Goal: Feedback & Contribution: Submit feedback/report problem

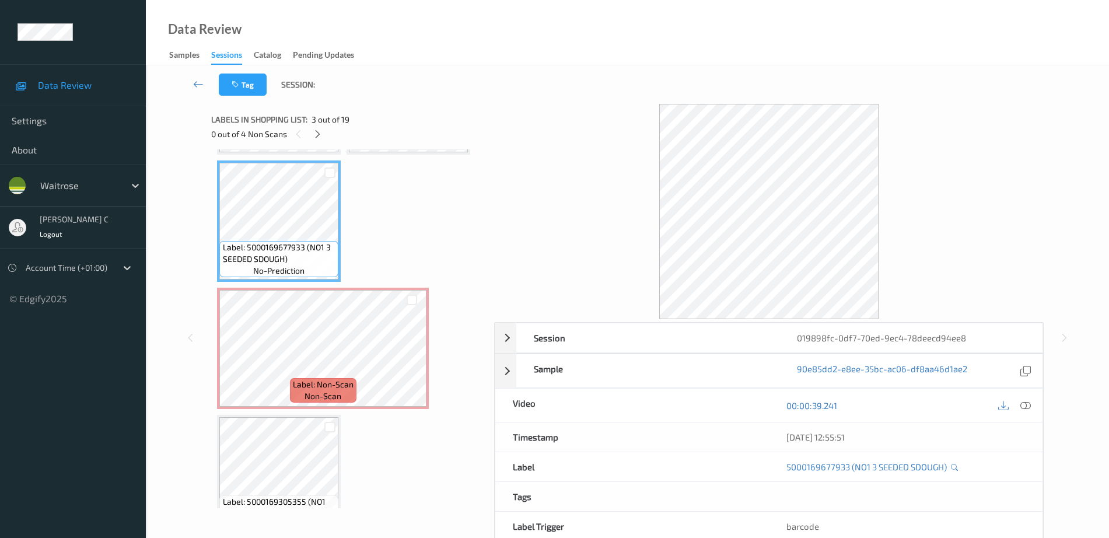
scroll to position [146, 0]
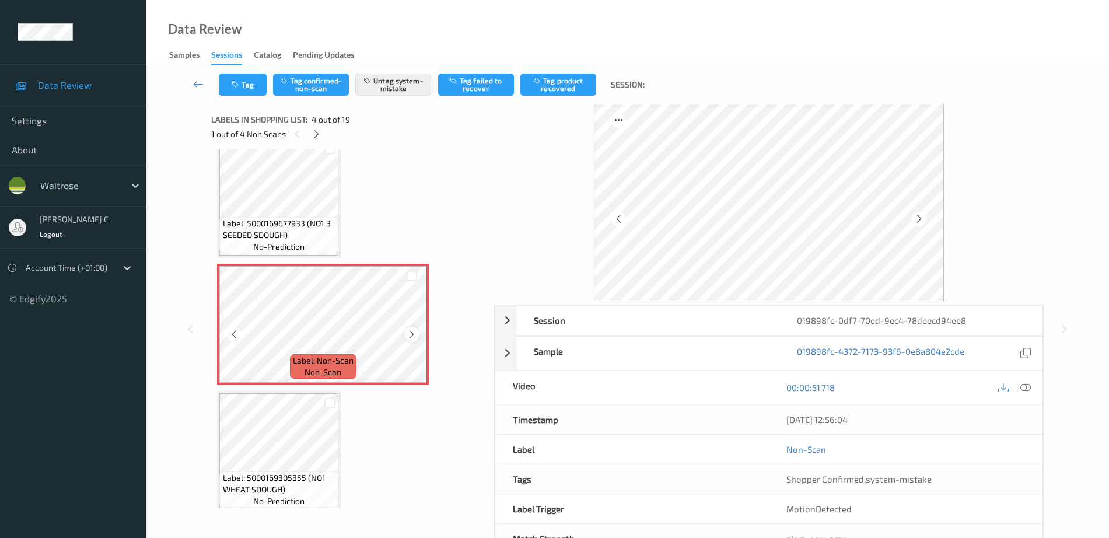
click at [414, 335] on icon at bounding box center [412, 334] width 10 height 10
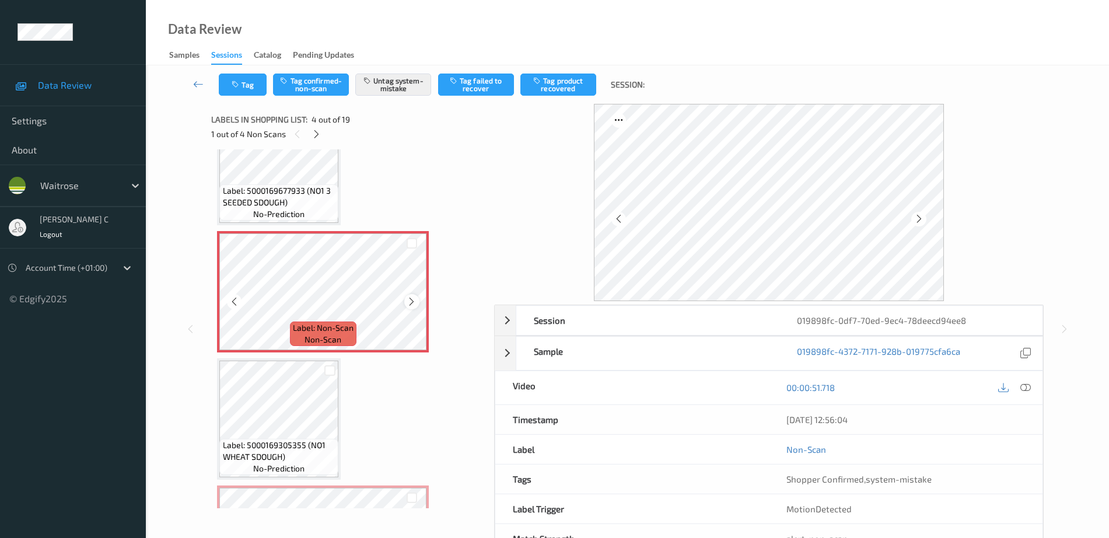
scroll to position [365, 0]
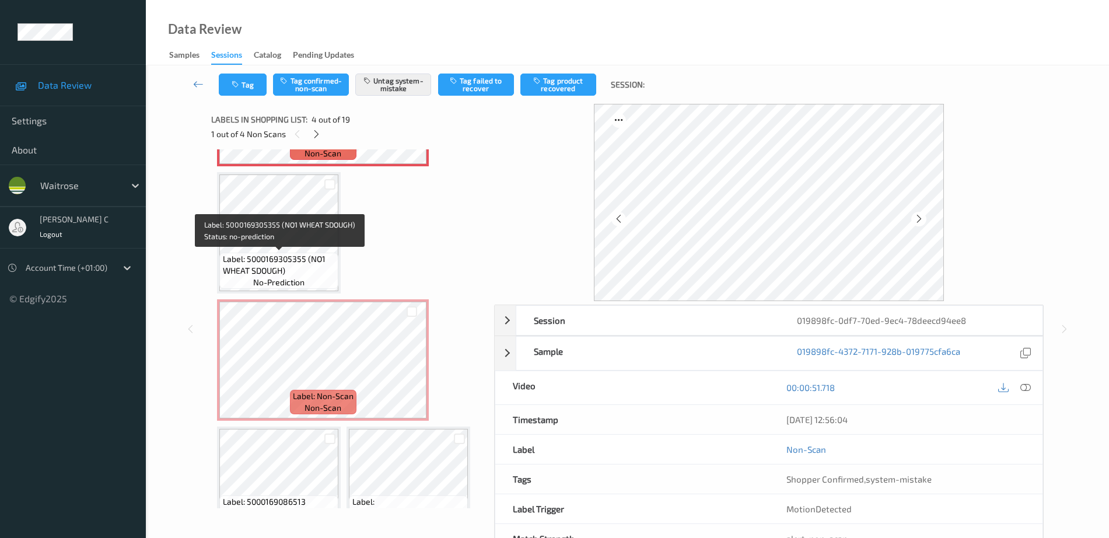
click at [279, 255] on span "Label: 5000169305355 (NO1 WHEAT SDOUGH)" at bounding box center [279, 264] width 113 height 23
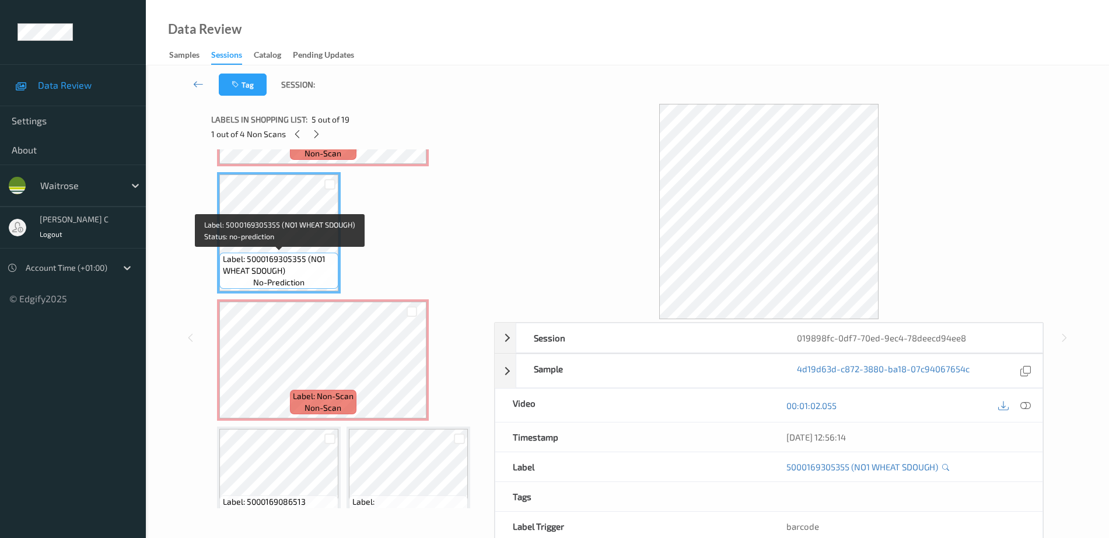
scroll to position [0, 0]
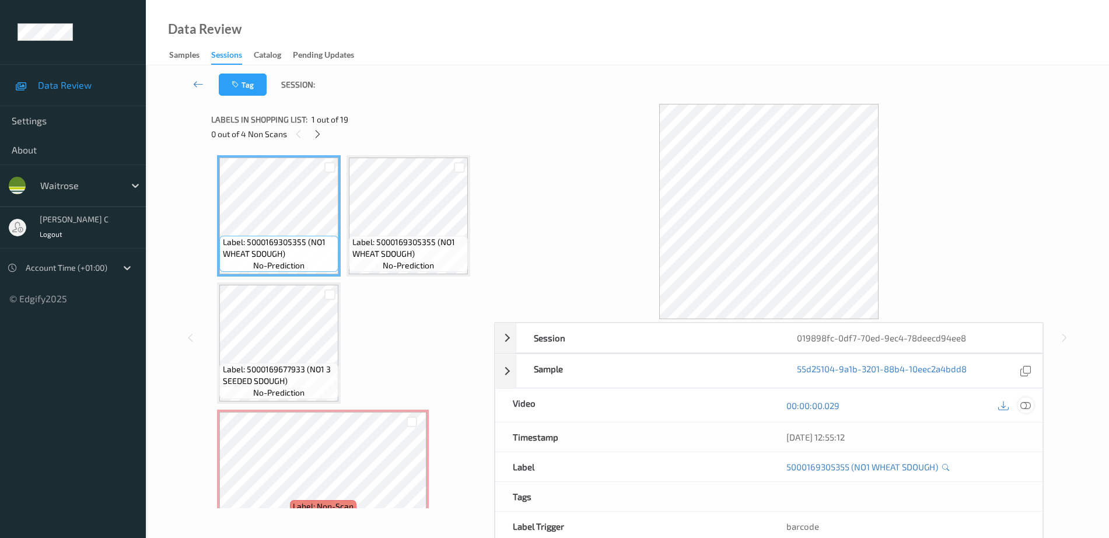
click at [1027, 407] on icon at bounding box center [1025, 405] width 10 height 10
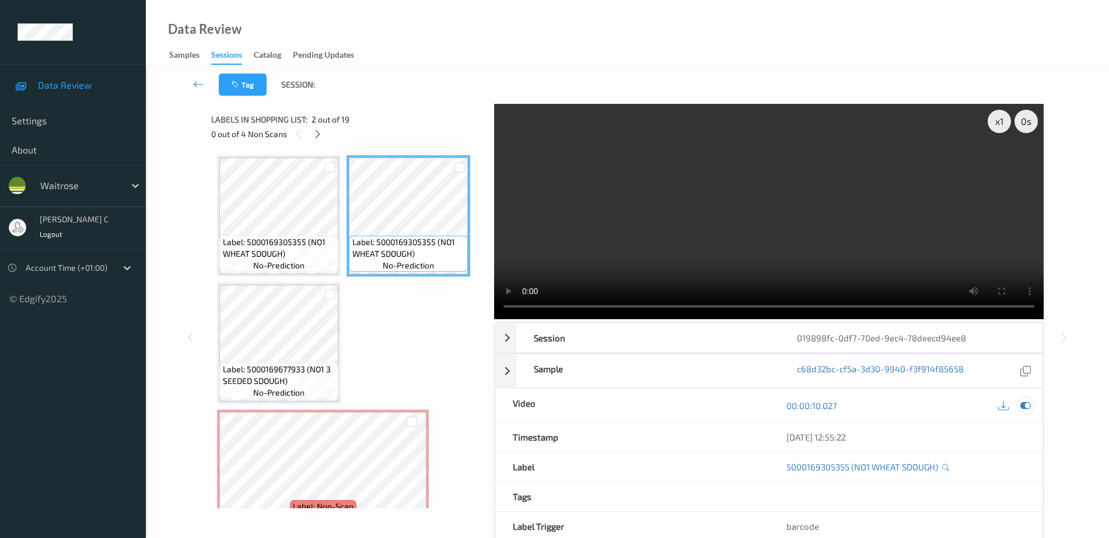
click at [1027, 405] on icon at bounding box center [1025, 405] width 10 height 10
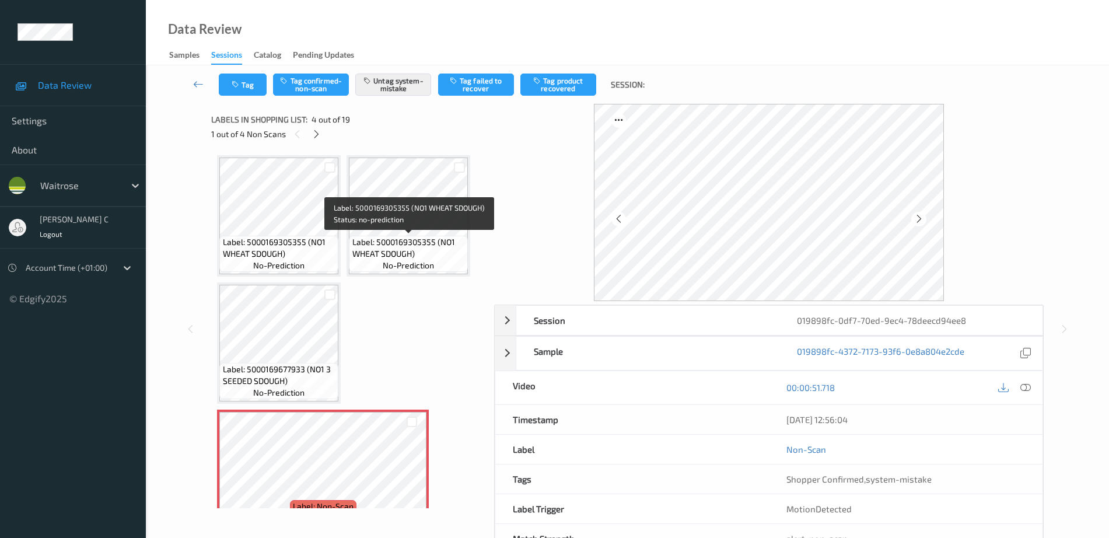
click at [400, 240] on span "Label: 5000169305355 (NO1 WHEAT SDOUGH)" at bounding box center [408, 247] width 113 height 23
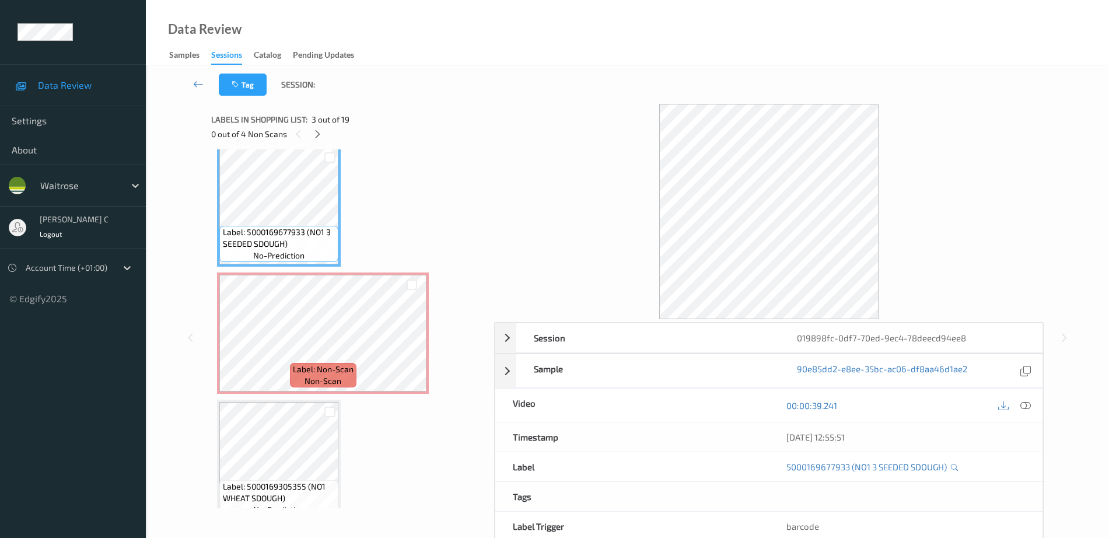
scroll to position [146, 0]
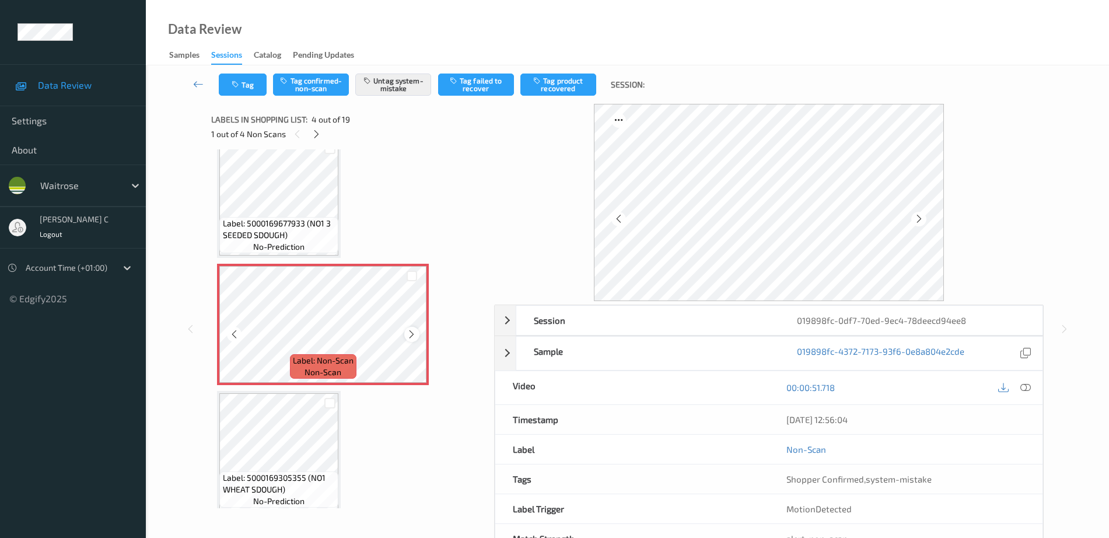
click at [410, 330] on icon at bounding box center [412, 334] width 10 height 10
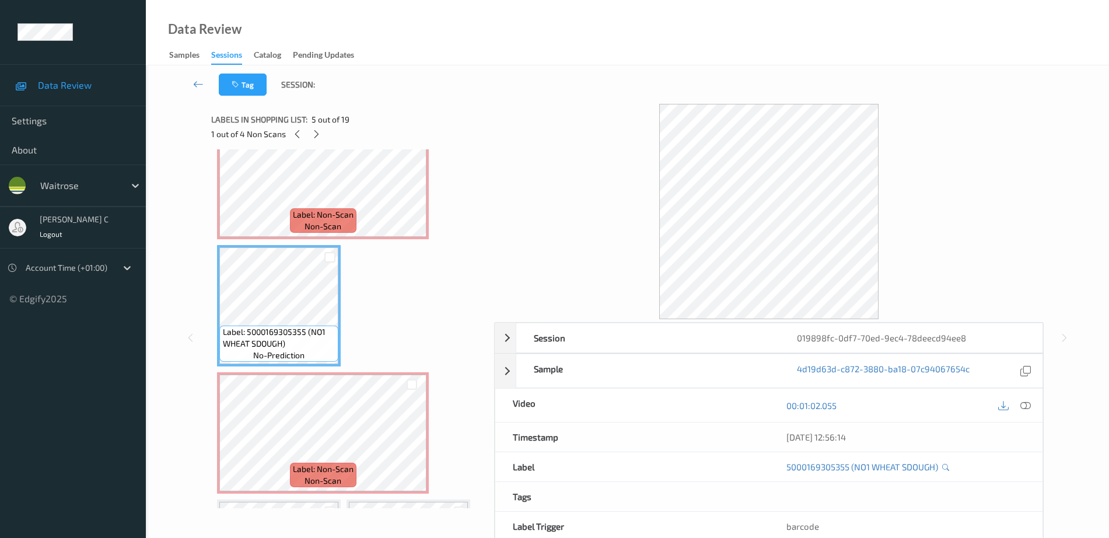
scroll to position [365, 0]
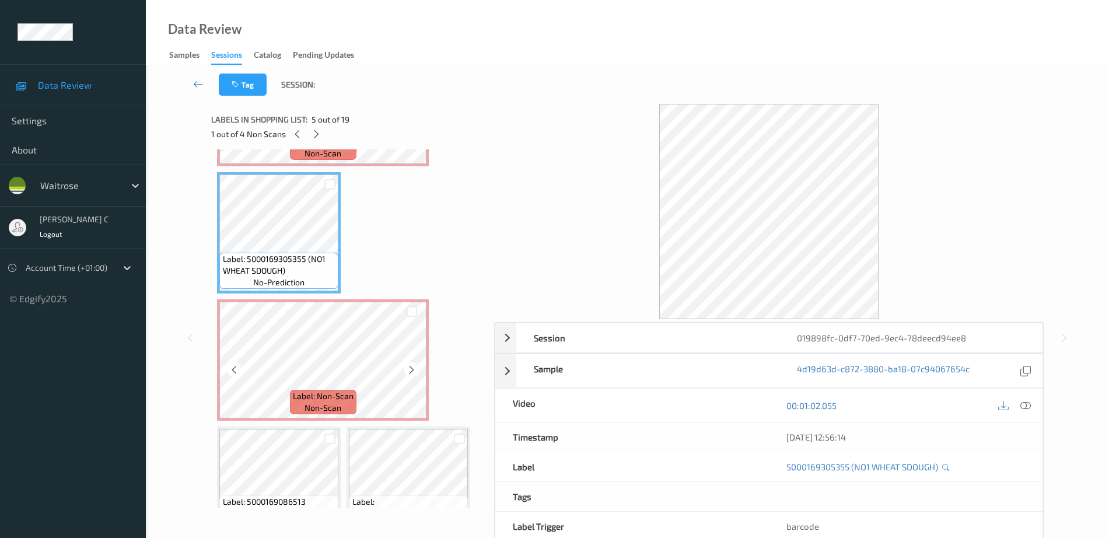
click at [332, 394] on span "Label: Non-Scan" at bounding box center [323, 396] width 61 height 12
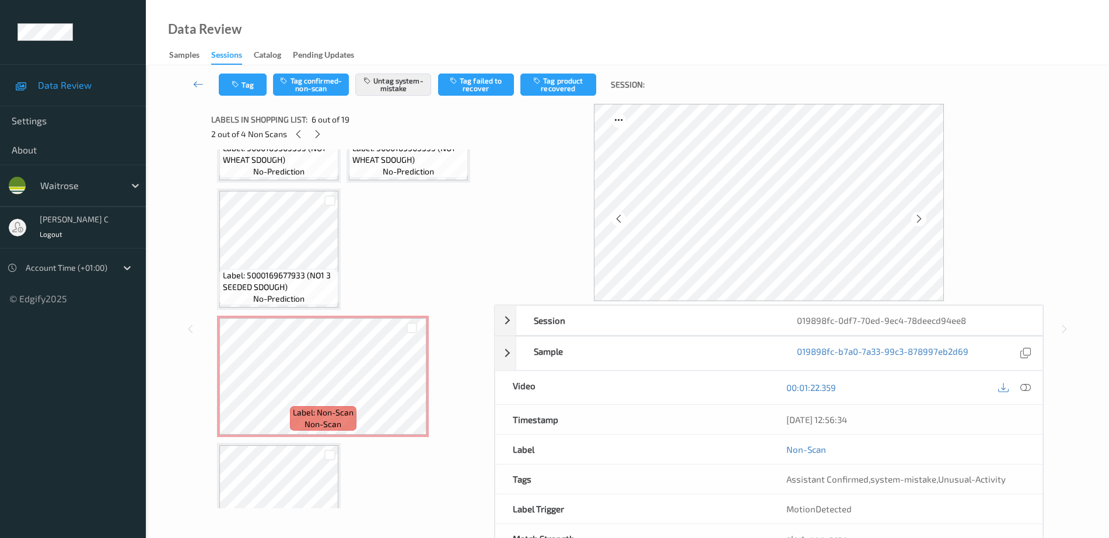
scroll to position [0, 0]
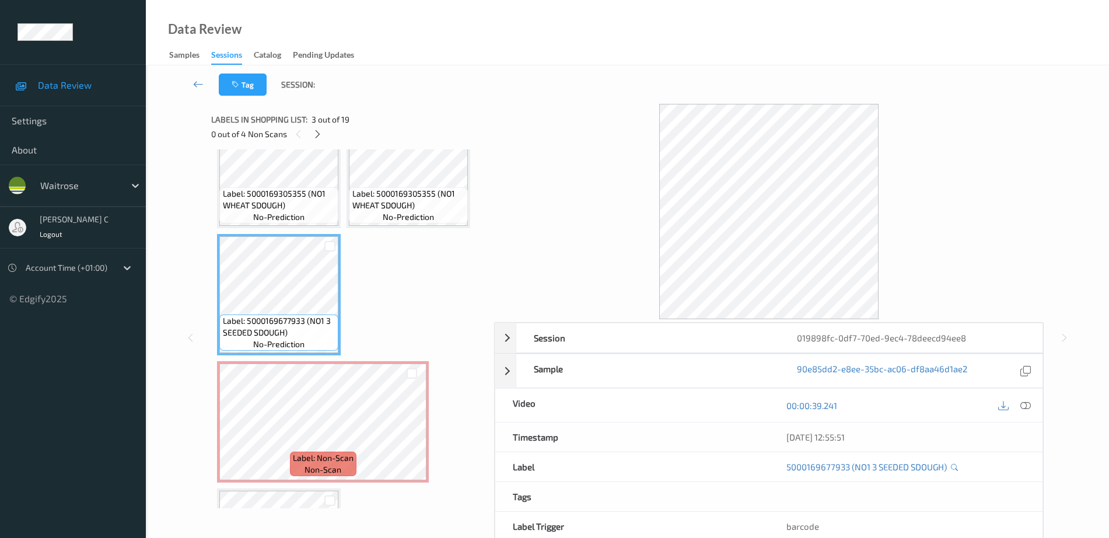
scroll to position [73, 0]
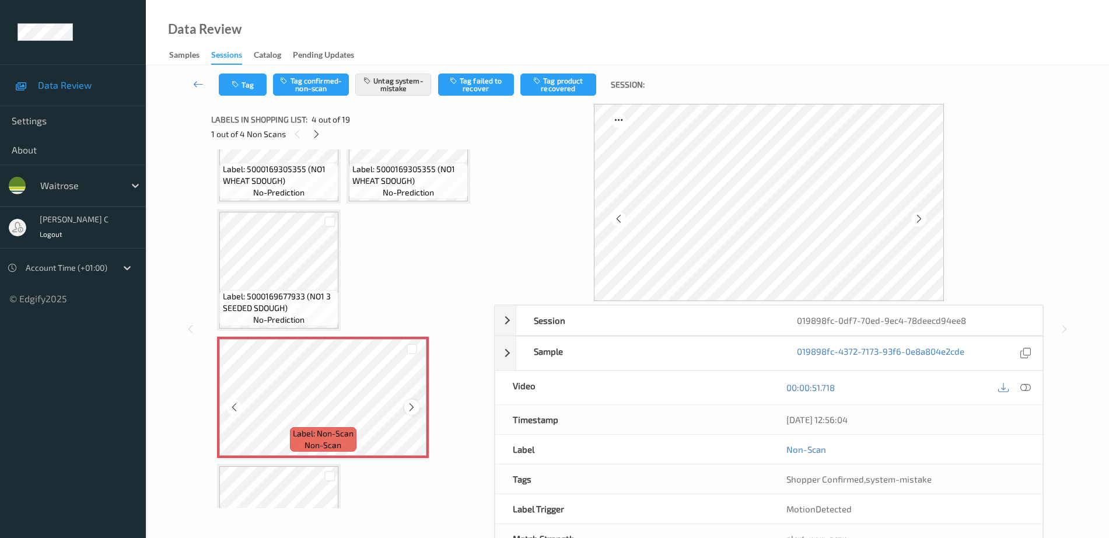
click at [412, 408] on icon at bounding box center [412, 407] width 10 height 10
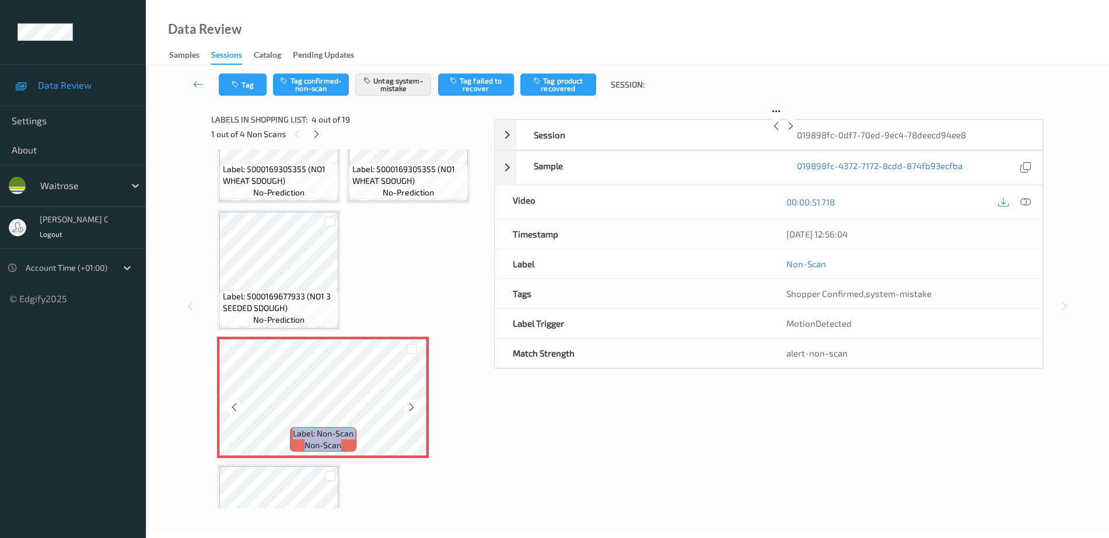
click at [412, 408] on icon at bounding box center [412, 407] width 10 height 10
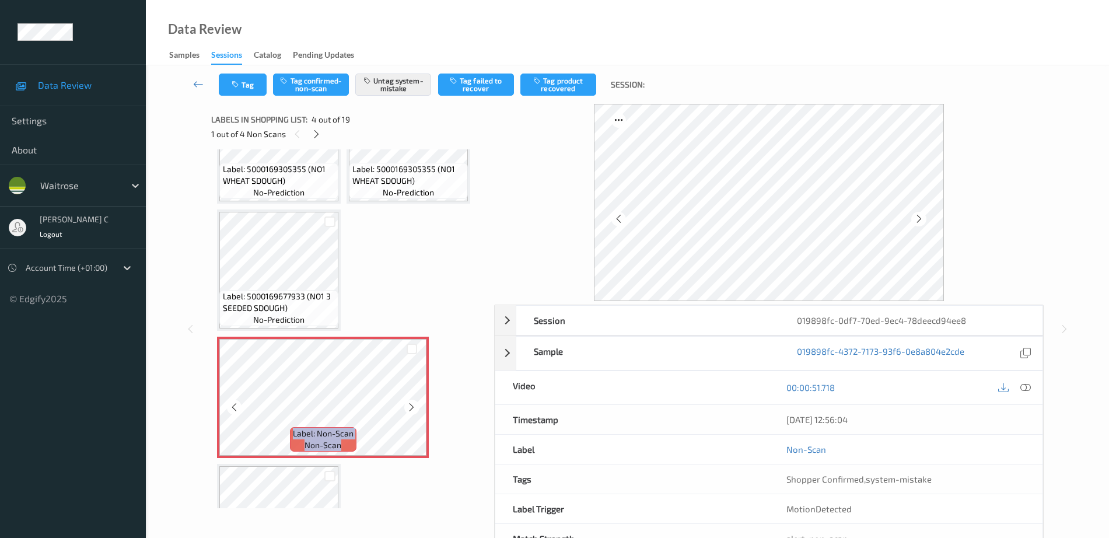
click at [412, 408] on icon at bounding box center [412, 407] width 10 height 10
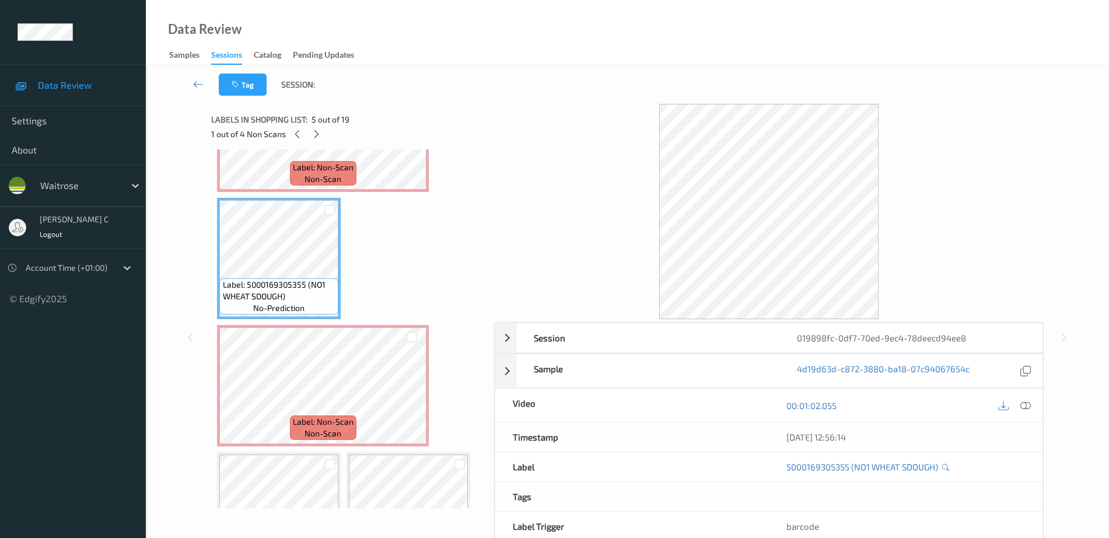
scroll to position [365, 0]
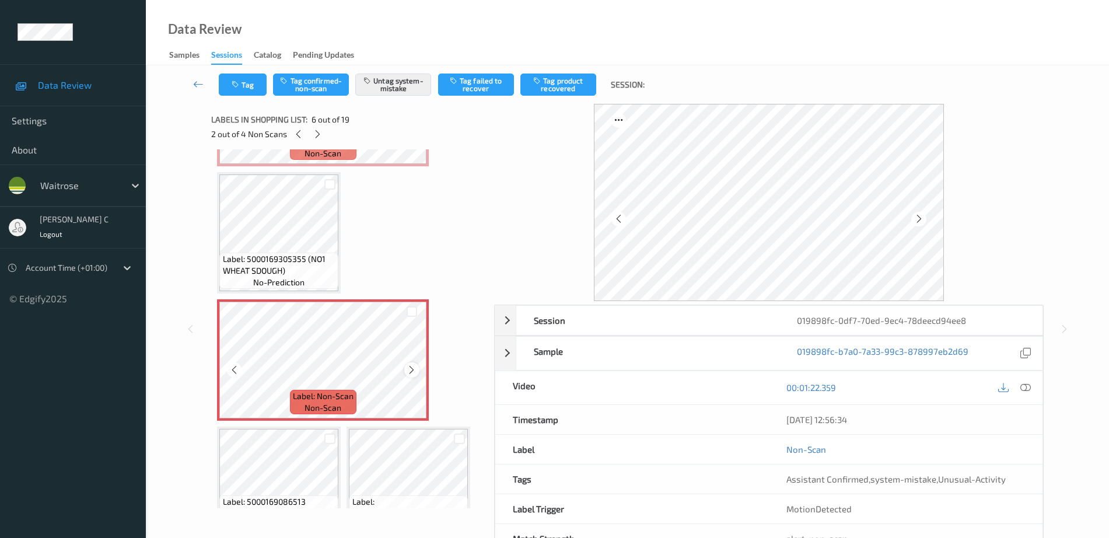
click at [409, 367] on icon at bounding box center [412, 370] width 10 height 10
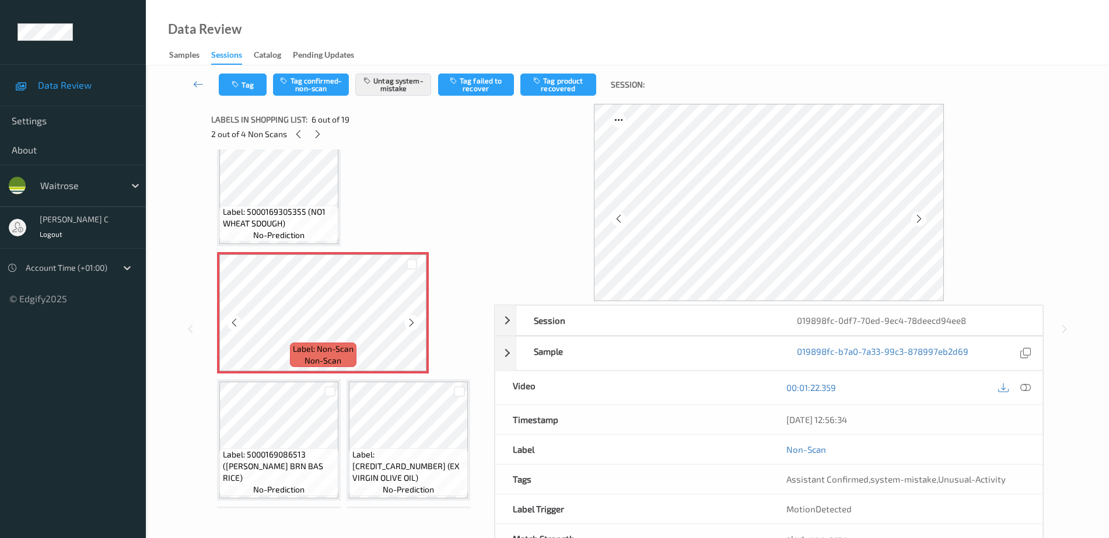
scroll to position [510, 0]
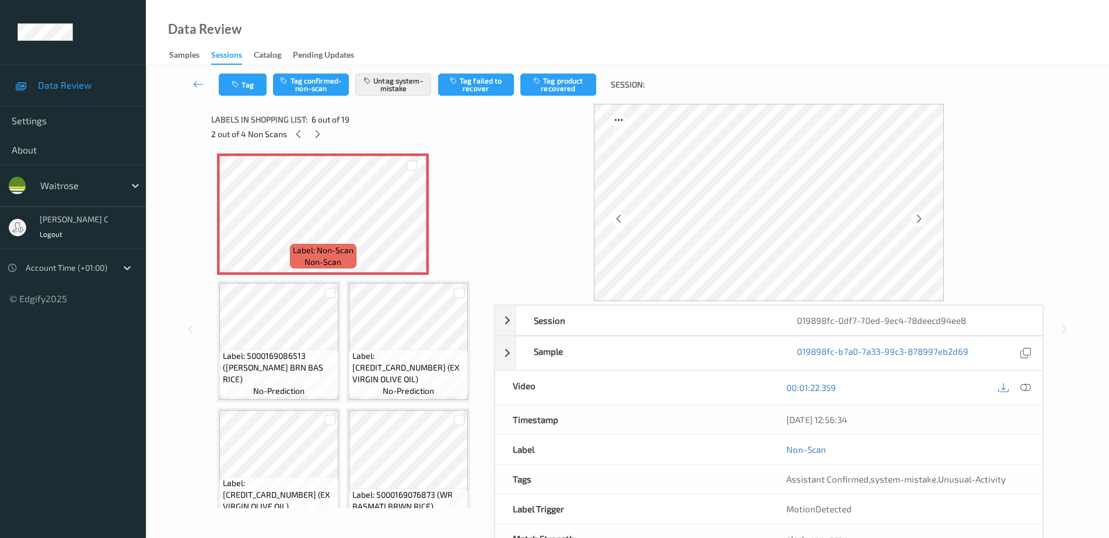
click at [205, 379] on div "Session 019898fc-0df7-70ed-9ec4-78deecd94ee8 Session ID 019898fc-0df7-70ed-9ec4…" at bounding box center [627, 329] width 915 height 450
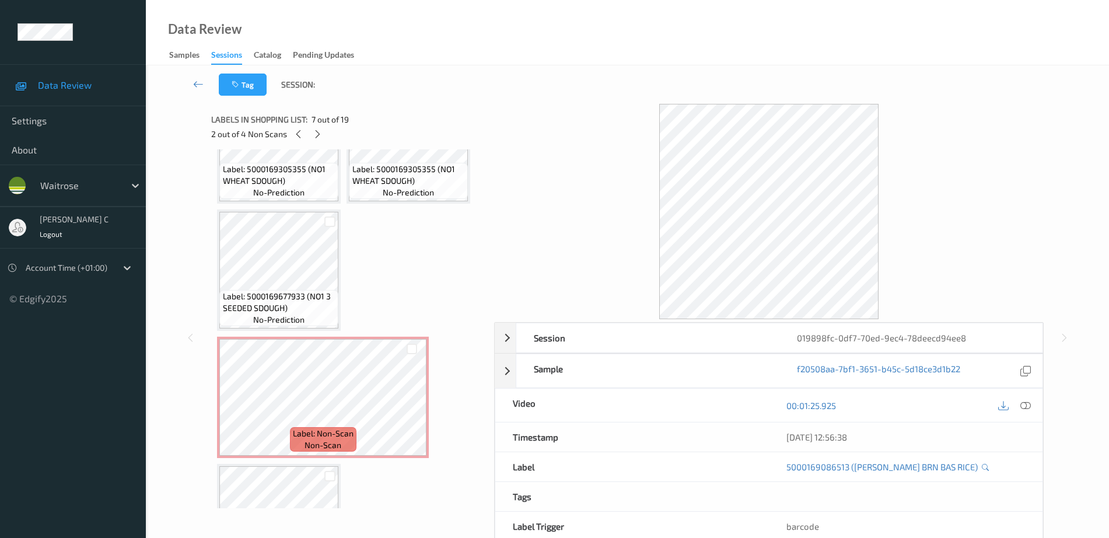
scroll to position [0, 0]
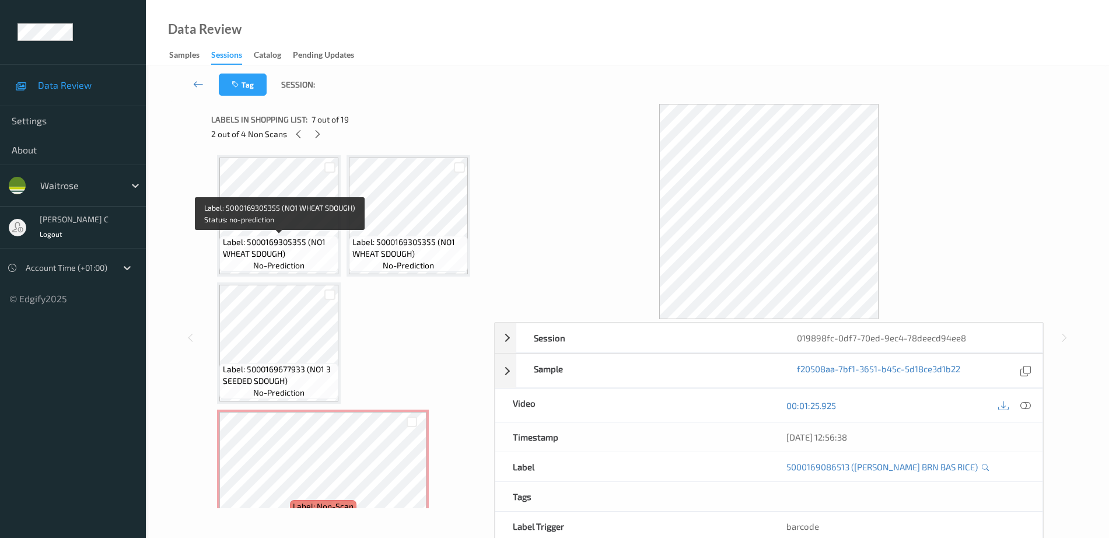
click at [299, 241] on span "Label: 5000169305355 (NO1 WHEAT SDOUGH)" at bounding box center [279, 247] width 113 height 23
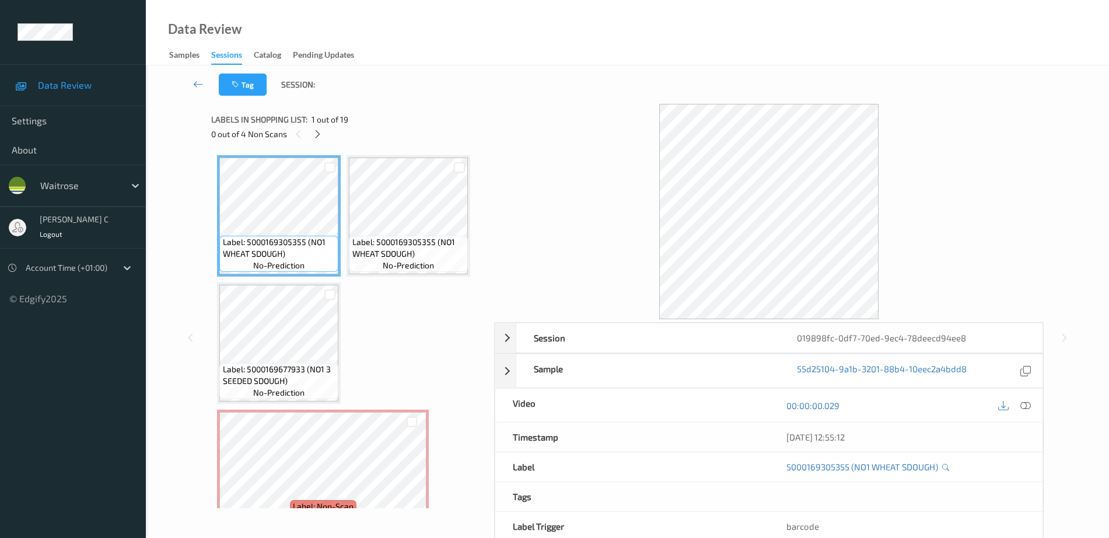
click at [1038, 405] on div "00:00:00.029" at bounding box center [906, 404] width 274 height 33
click at [1029, 413] on div at bounding box center [1014, 405] width 38 height 16
click at [1029, 411] on div at bounding box center [1026, 405] width 16 height 16
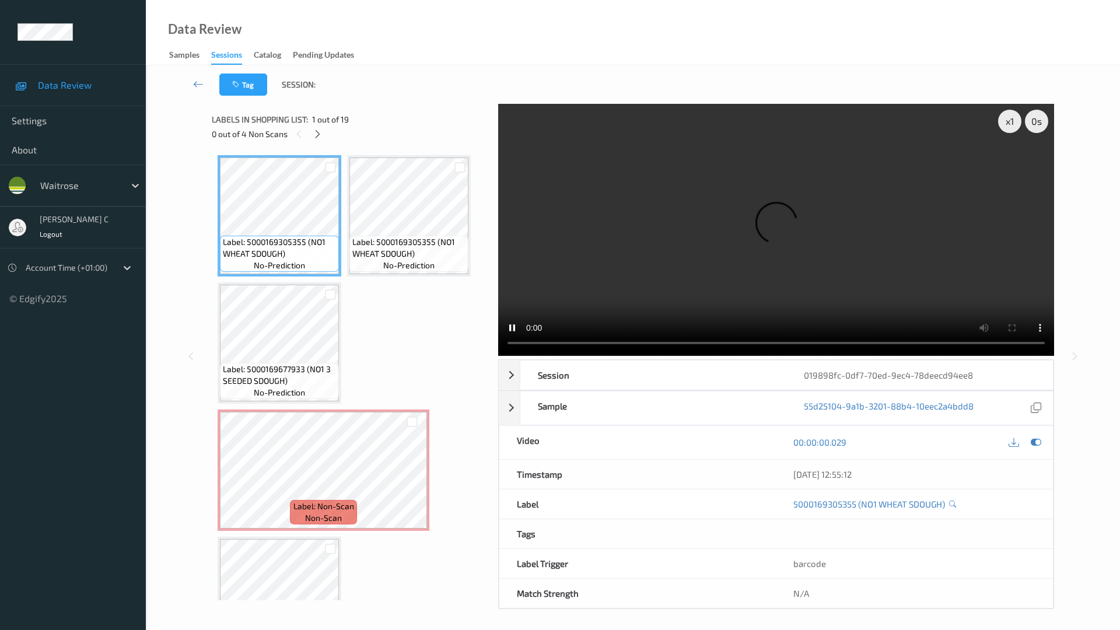
click at [1002, 353] on video at bounding box center [776, 230] width 556 height 252
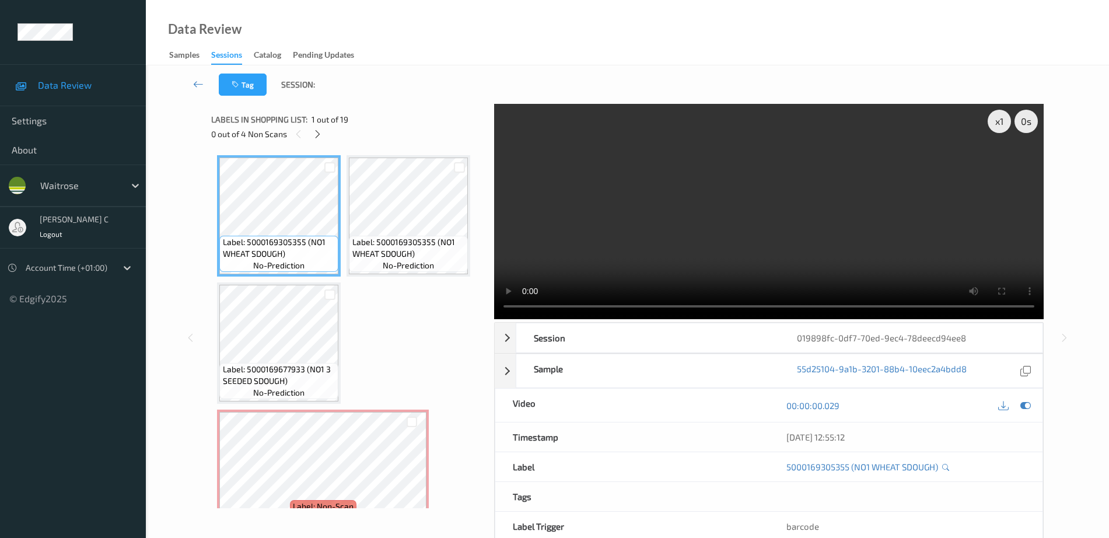
click at [289, 283] on div "Label: 5000169677933 (NO1 3 SEEDED SDOUGH) no-prediction" at bounding box center [279, 342] width 124 height 121
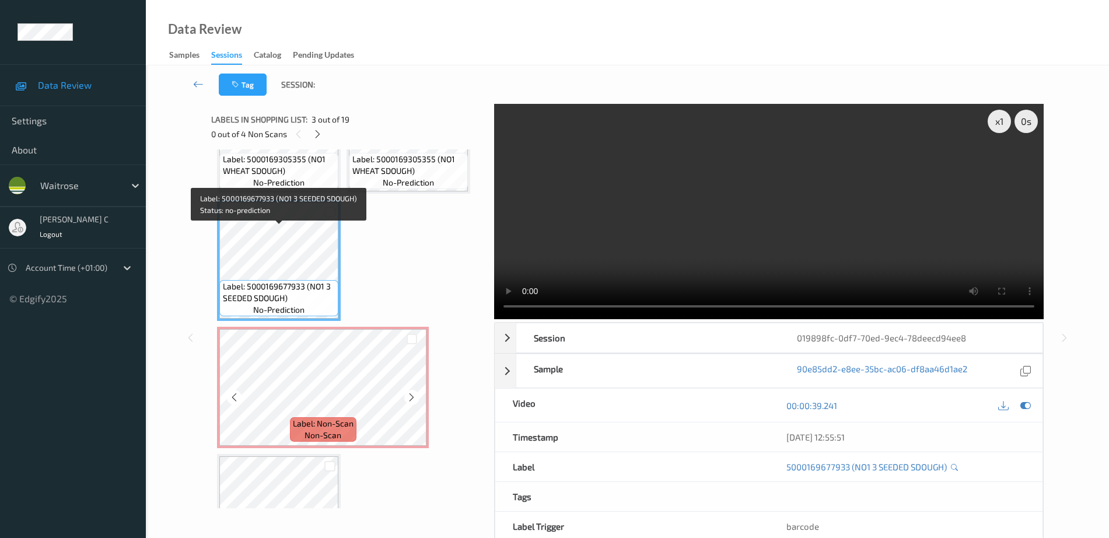
scroll to position [146, 0]
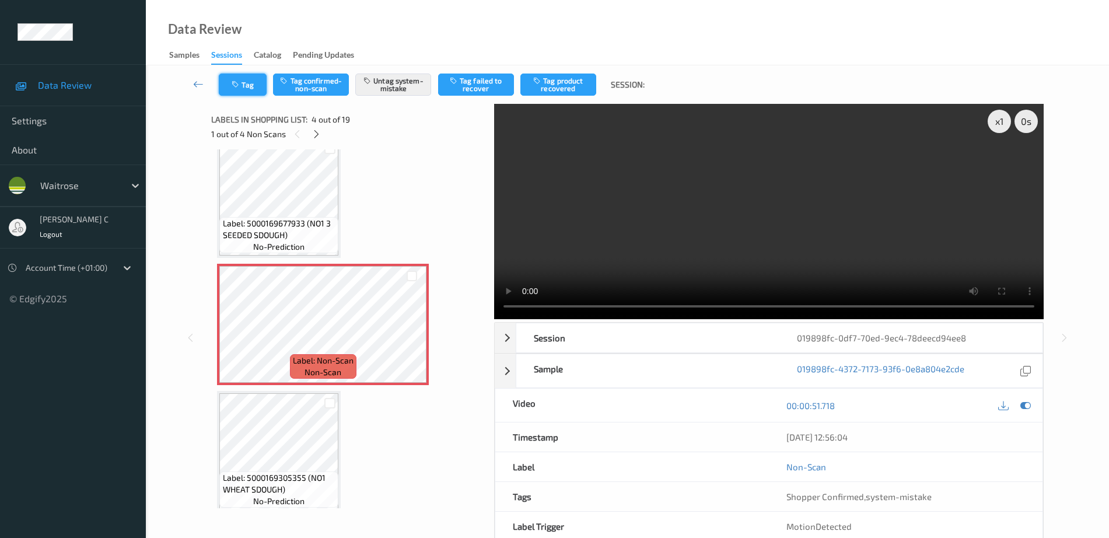
click at [231, 90] on button "Tag" at bounding box center [243, 84] width 48 height 22
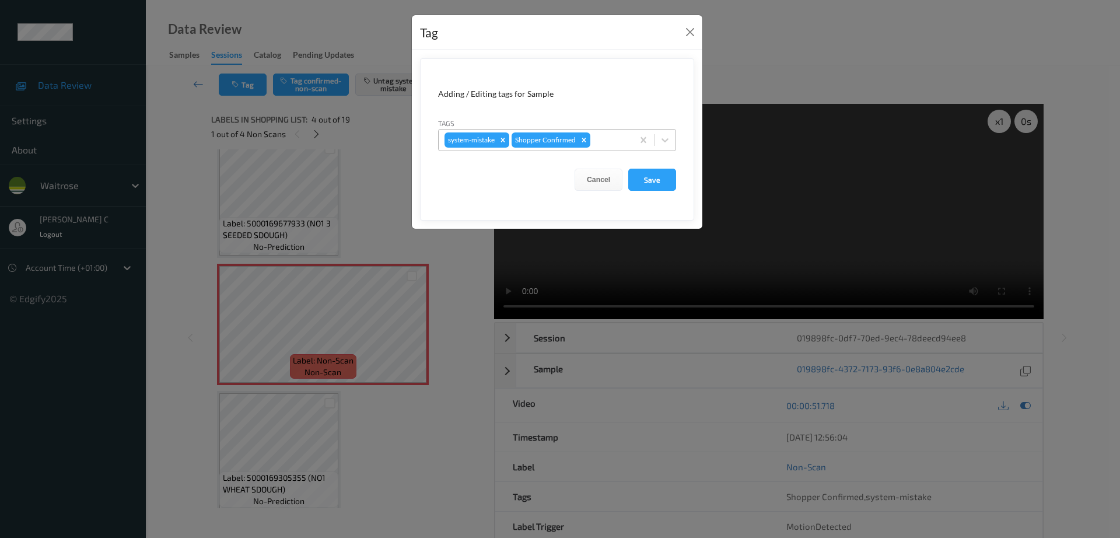
click at [623, 136] on div at bounding box center [610, 140] width 34 height 14
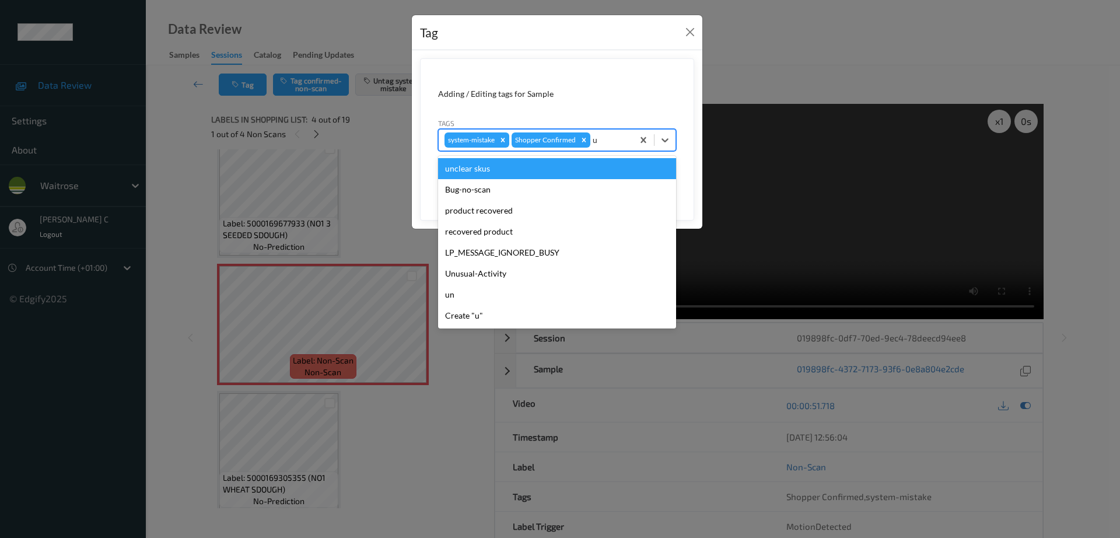
type input "un"
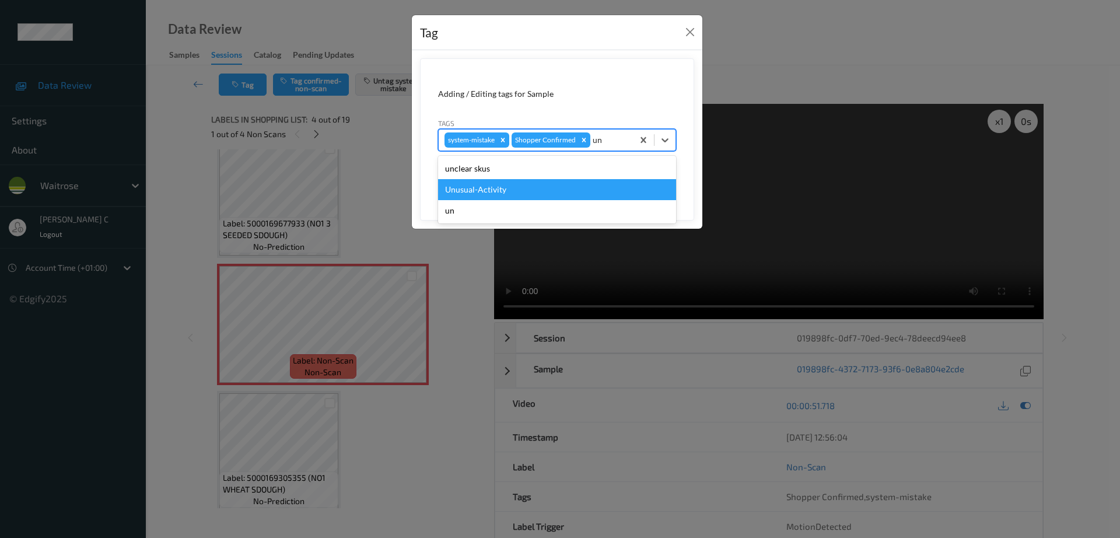
click at [523, 190] on div "Unusual-Activity" at bounding box center [557, 189] width 238 height 21
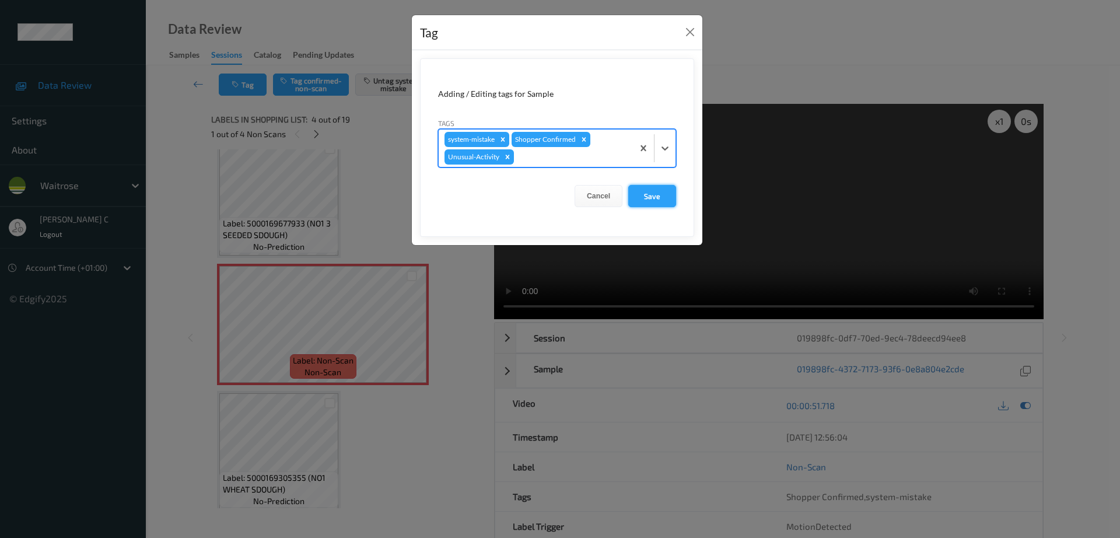
click at [652, 198] on button "Save" at bounding box center [652, 196] width 48 height 22
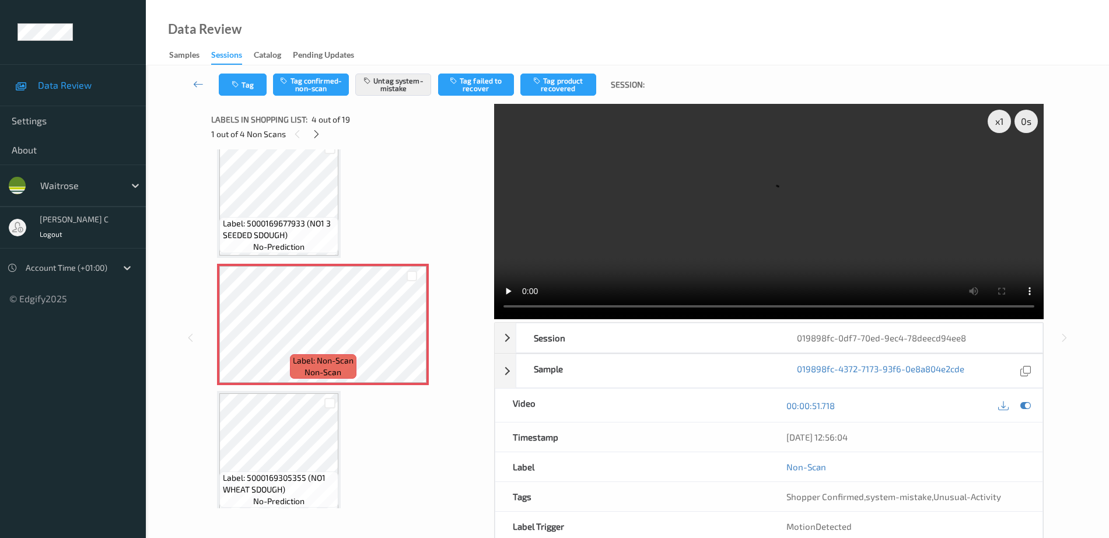
scroll to position [365, 0]
